Goal: Transaction & Acquisition: Purchase product/service

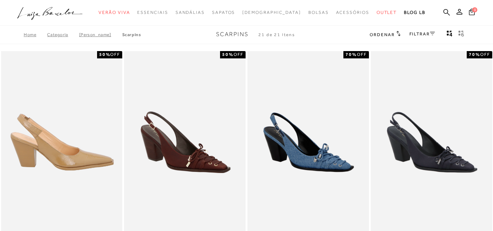
click at [423, 31] on div "FILTRAR" at bounding box center [422, 34] width 26 height 9
click at [423, 32] on link "FILTRAR" at bounding box center [422, 33] width 26 height 5
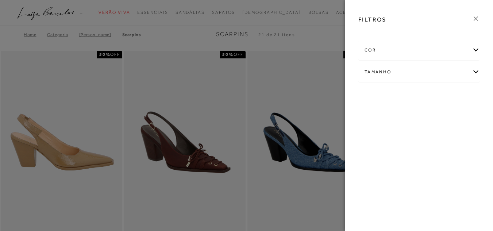
click at [400, 69] on div "Tamanho" at bounding box center [418, 71] width 121 height 19
click at [414, 100] on label "35" at bounding box center [413, 96] width 17 height 16
click at [411, 100] on input "35" at bounding box center [407, 96] width 7 height 7
checkbox input "true"
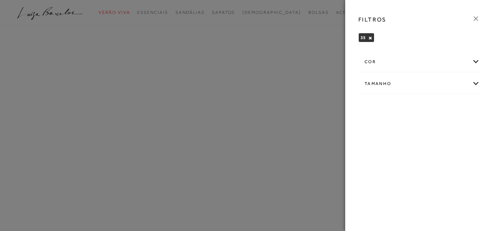
click at [477, 19] on icon at bounding box center [475, 19] width 8 height 8
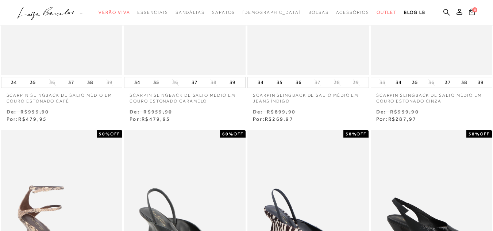
scroll to position [125, 0]
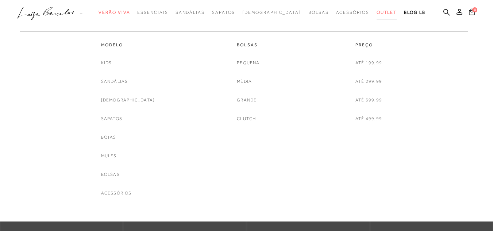
click at [377, 13] on span "Outlet" at bounding box center [386, 12] width 20 height 5
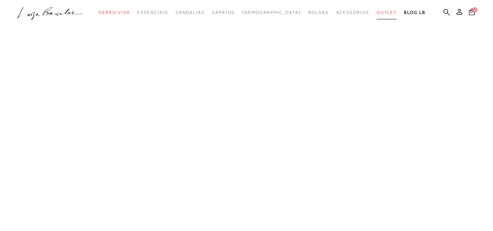
scroll to position [66, 0]
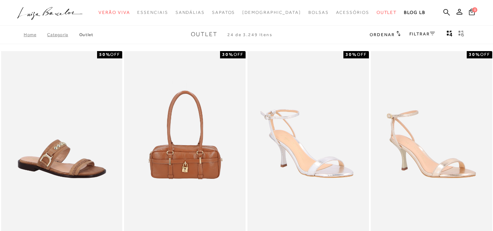
click at [420, 38] on div "FILTRAR" at bounding box center [422, 34] width 26 height 9
click at [422, 35] on link "FILTRAR" at bounding box center [422, 33] width 26 height 5
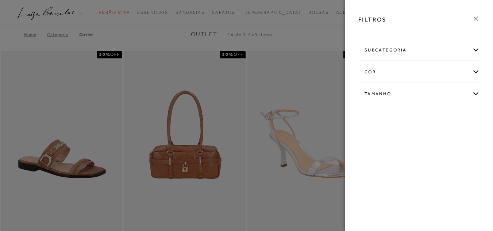
click at [391, 91] on div "Tamanho" at bounding box center [418, 93] width 121 height 19
click at [378, 147] on link "Ver mais..." at bounding box center [378, 148] width 20 height 5
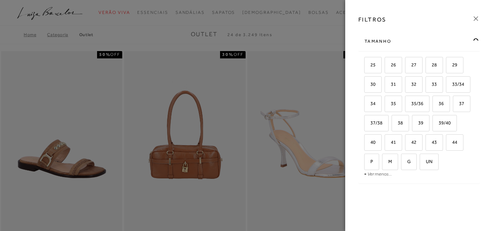
click at [310, 50] on div at bounding box center [246, 115] width 493 height 231
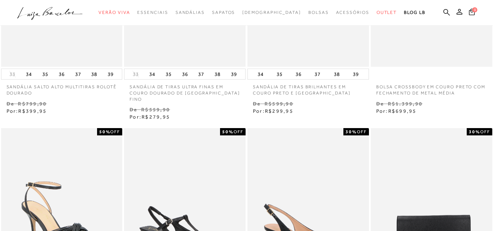
scroll to position [0, 0]
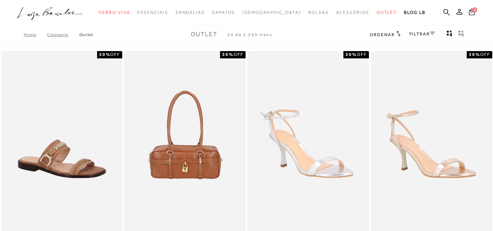
click at [415, 35] on link "FILTRAR" at bounding box center [422, 33] width 26 height 5
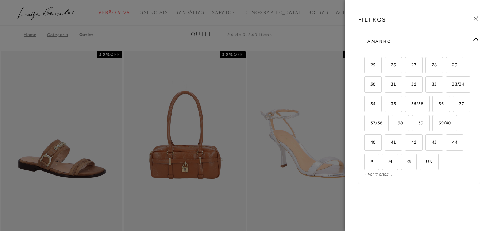
scroll to position [63, 0]
click at [396, 101] on span "35" at bounding box center [390, 103] width 11 height 5
click at [391, 101] on input "35" at bounding box center [386, 104] width 7 height 7
checkbox input "true"
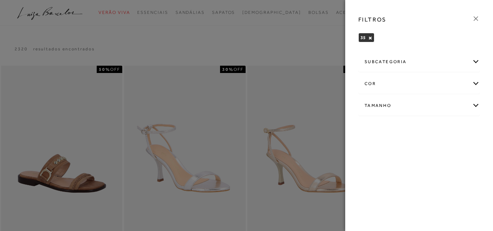
click at [444, 59] on div "subcategoria" at bounding box center [418, 61] width 121 height 19
click at [298, 50] on div at bounding box center [246, 115] width 493 height 231
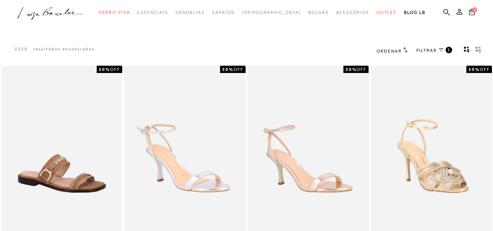
click at [386, 46] on div "Ordenar Ordenar por Padrão Lançamentos" at bounding box center [391, 50] width 31 height 9
click at [388, 50] on span "Ordenar" at bounding box center [388, 50] width 25 height 5
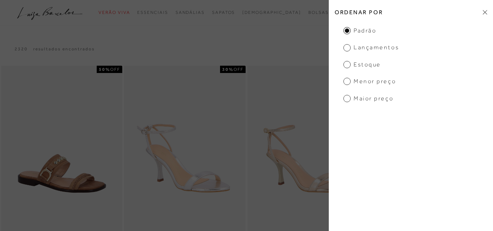
click at [374, 81] on span "Menor Preço" at bounding box center [369, 81] width 53 height 8
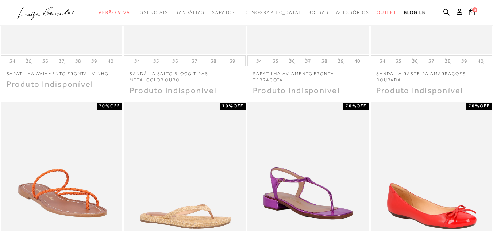
scroll to position [633, 0]
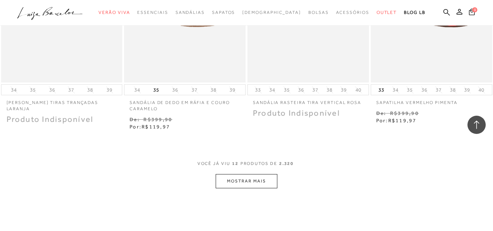
click at [259, 178] on button "MOSTRAR MAIS" at bounding box center [245, 181] width 61 height 14
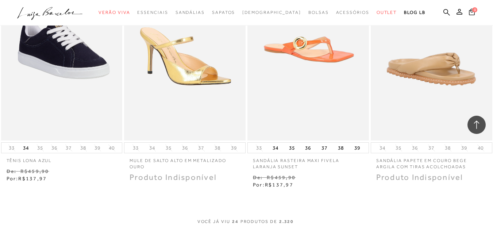
scroll to position [1295, 0]
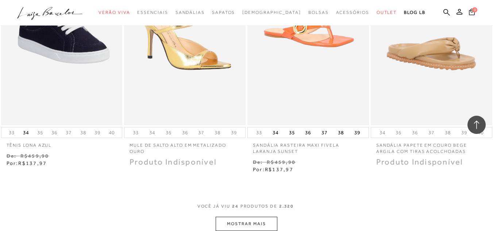
click at [262, 224] on button "MOSTRAR MAIS" at bounding box center [245, 224] width 61 height 14
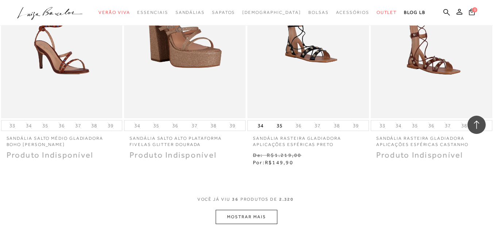
scroll to position [2021, 0]
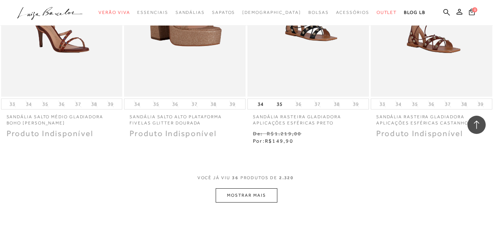
click at [271, 197] on button "MOSTRAR MAIS" at bounding box center [245, 195] width 61 height 14
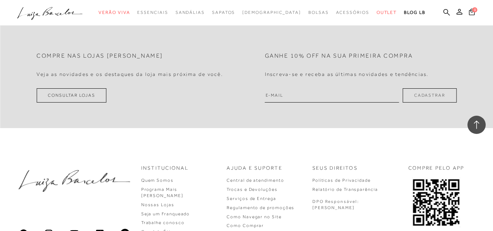
scroll to position [2761, 0]
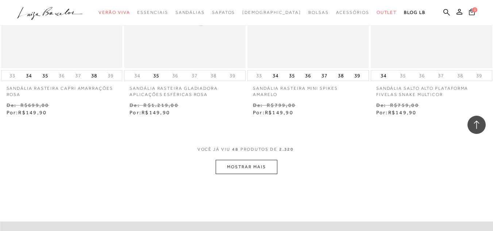
click at [241, 163] on button "MOSTRAR MAIS" at bounding box center [245, 167] width 61 height 14
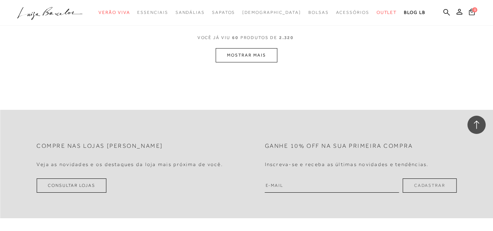
scroll to position [3578, 0]
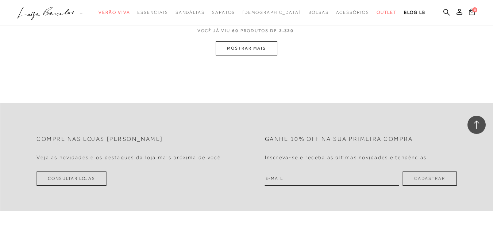
click at [268, 44] on button "MOSTRAR MAIS" at bounding box center [245, 48] width 61 height 14
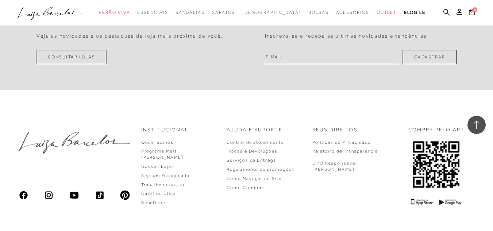
scroll to position [4902, 0]
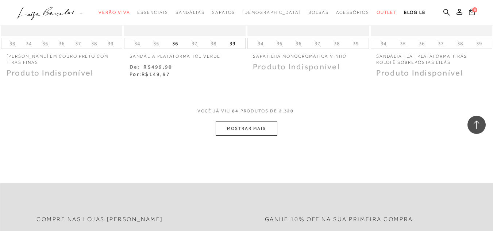
click at [254, 126] on button "MOSTRAR MAIS" at bounding box center [245, 128] width 61 height 14
